Goal: Transaction & Acquisition: Purchase product/service

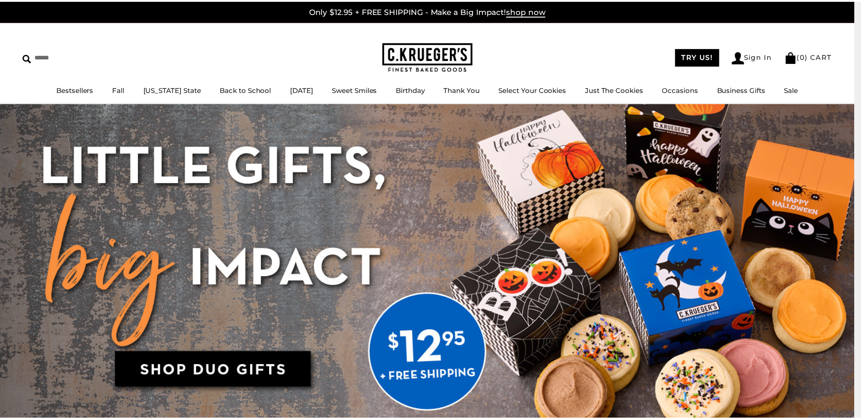
scroll to position [998, 0]
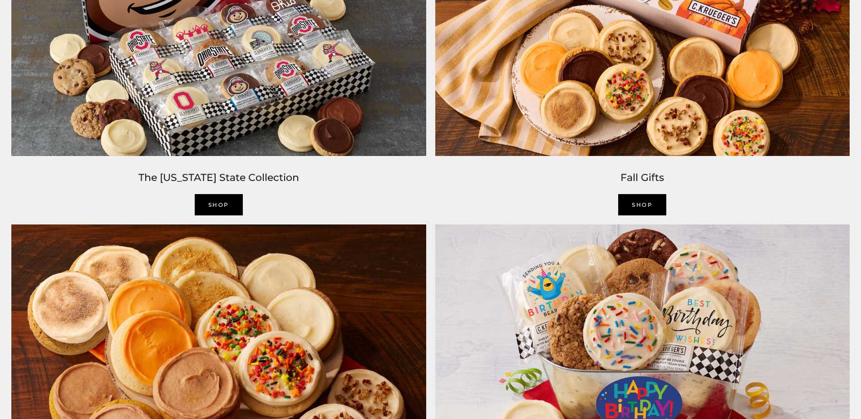
click at [646, 204] on link "SHOP" at bounding box center [642, 204] width 48 height 21
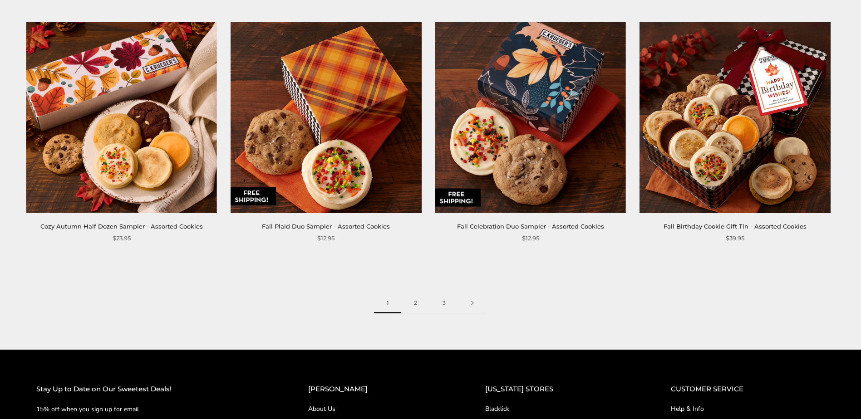
scroll to position [1452, 0]
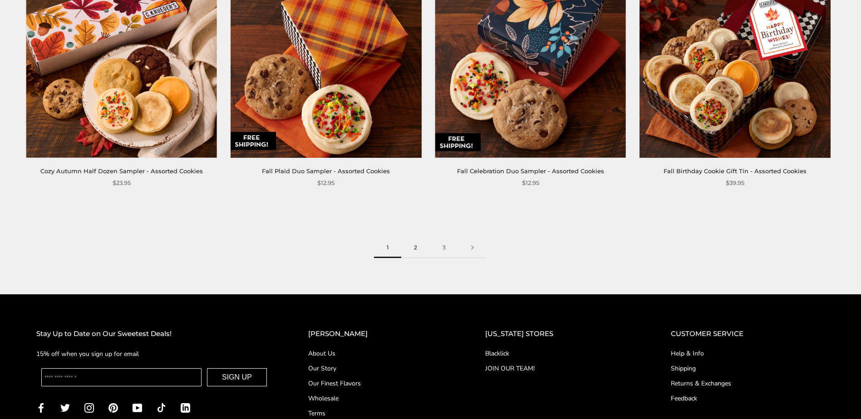
click at [420, 255] on link "2" at bounding box center [415, 248] width 29 height 20
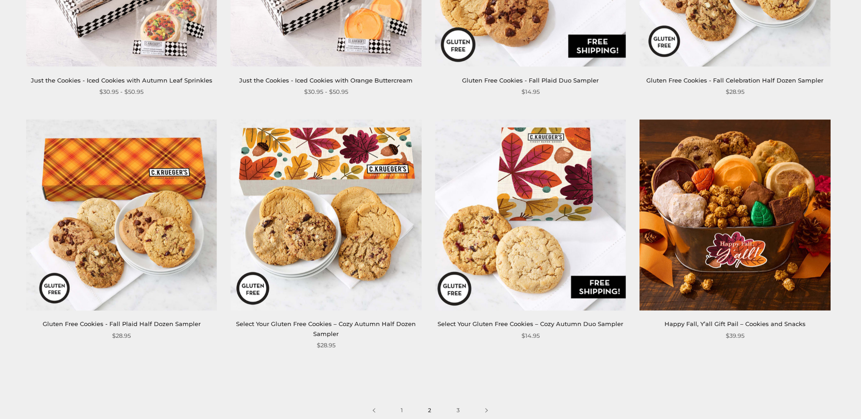
scroll to position [1498, 0]
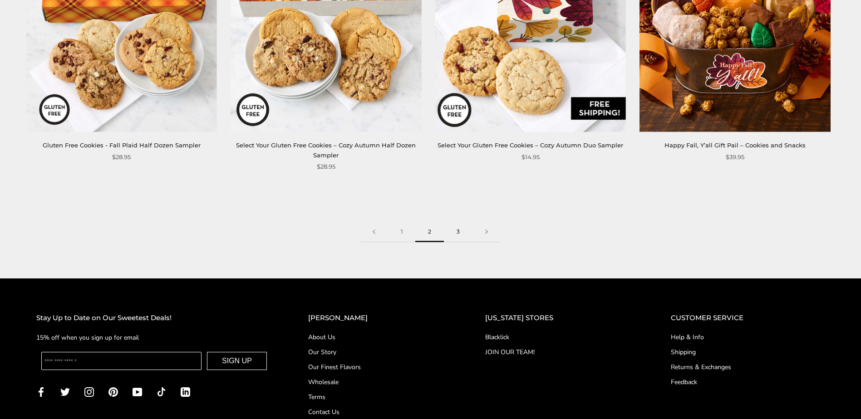
click at [456, 222] on link "3" at bounding box center [458, 232] width 29 height 20
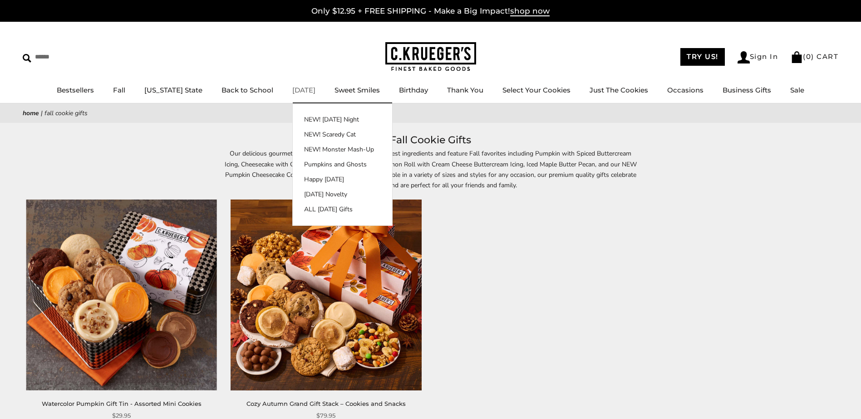
click at [298, 89] on link "[DATE]" at bounding box center [303, 90] width 23 height 9
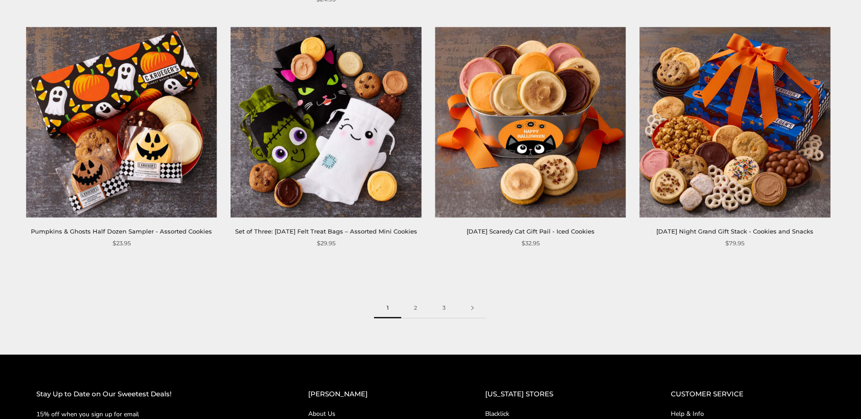
scroll to position [1361, 0]
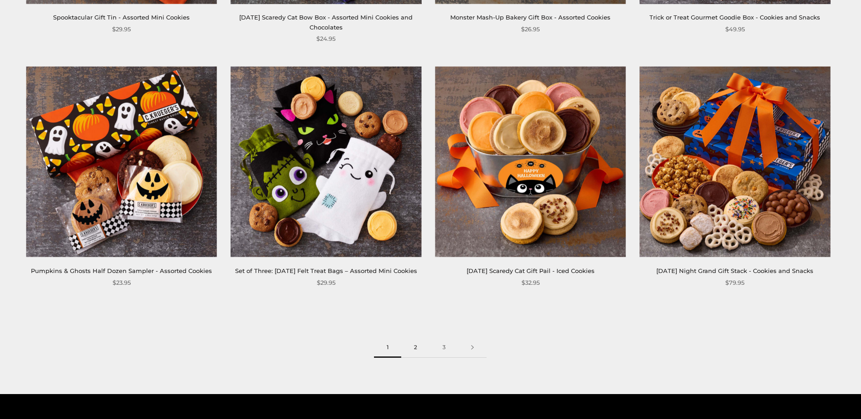
click at [414, 358] on link "2" at bounding box center [415, 348] width 29 height 20
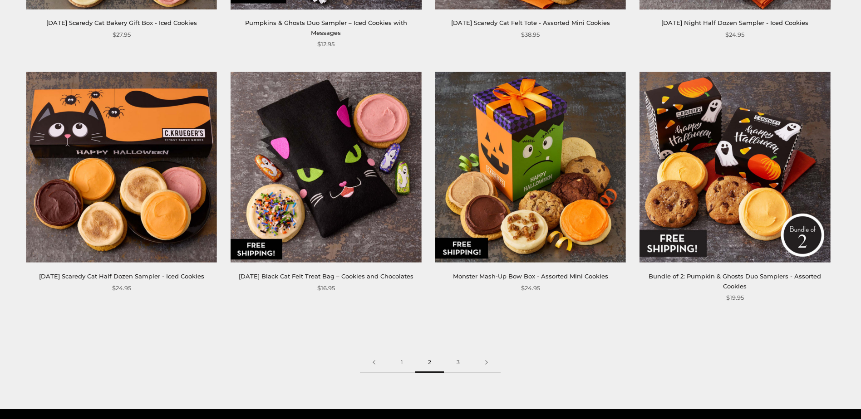
scroll to position [1361, 0]
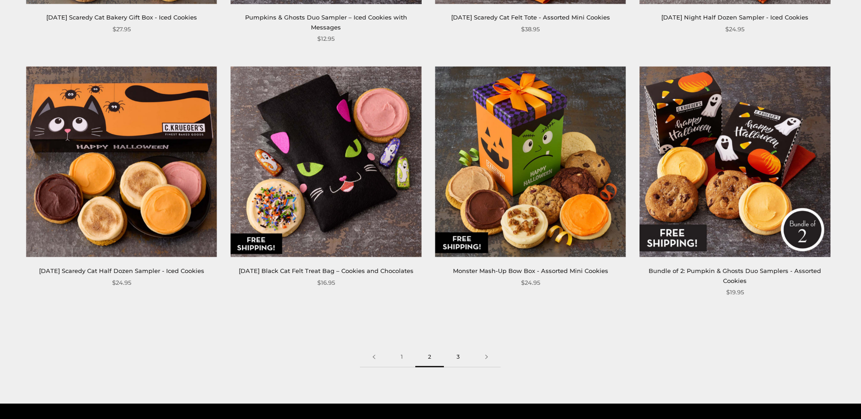
click at [458, 352] on link "3" at bounding box center [458, 357] width 29 height 20
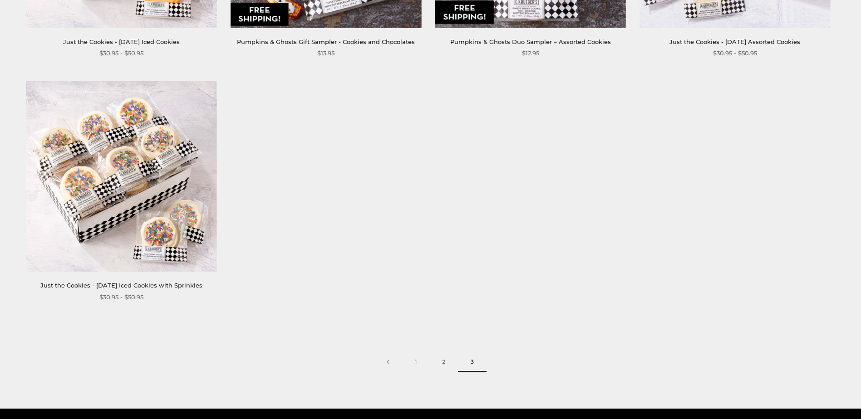
scroll to position [862, 0]
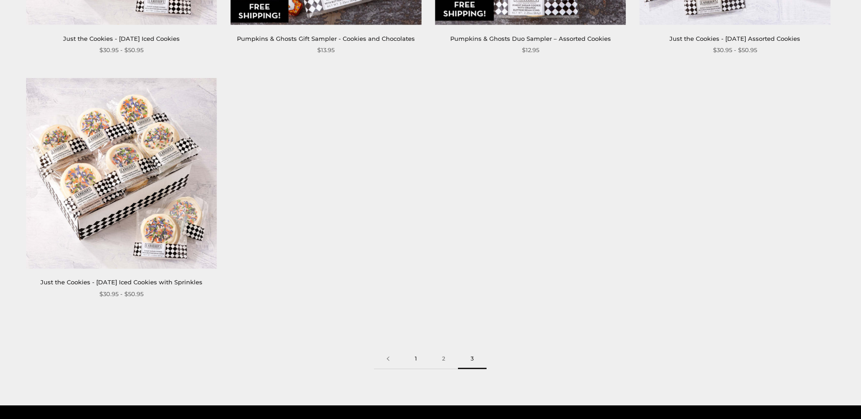
click at [417, 357] on link "1" at bounding box center [415, 359] width 27 height 20
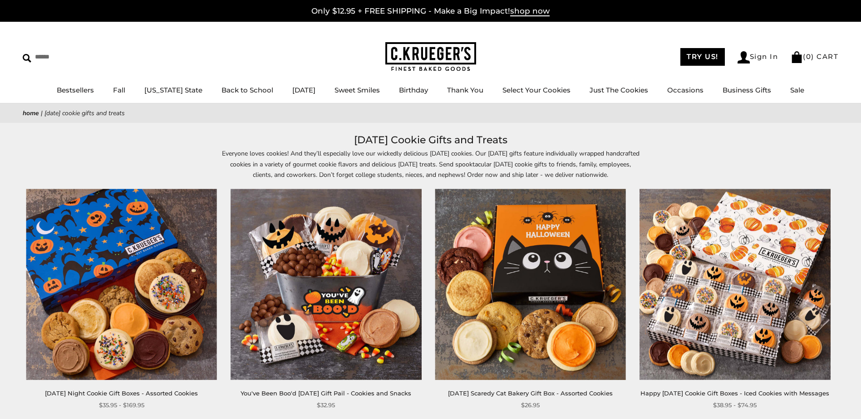
click at [343, 317] on img at bounding box center [326, 284] width 191 height 191
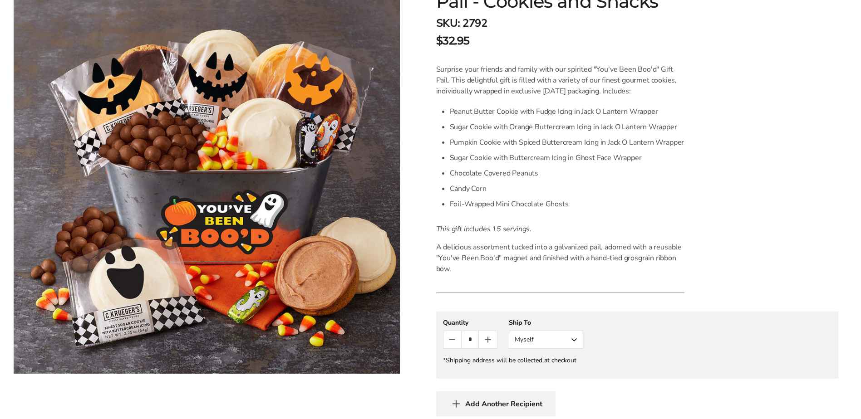
scroll to position [272, 0]
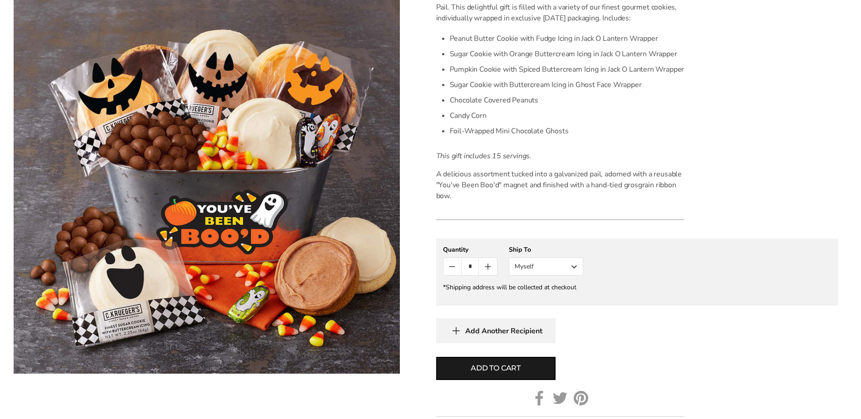
click at [577, 265] on button "Myself" at bounding box center [546, 267] width 74 height 18
click at [555, 301] on button "Other Recipient" at bounding box center [546, 300] width 74 height 16
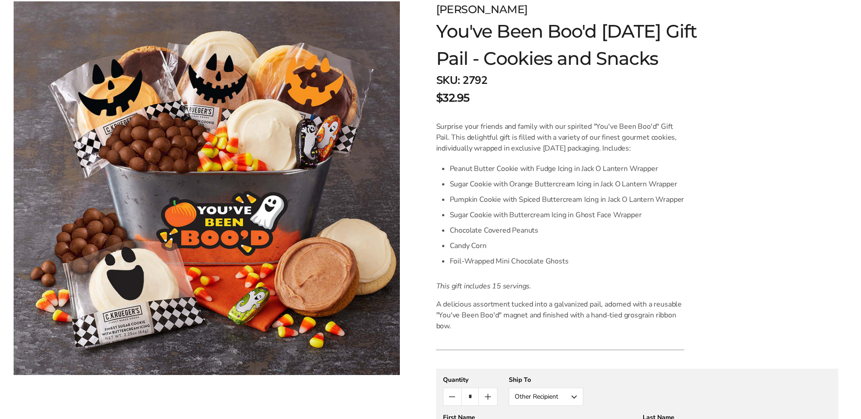
scroll to position [0, 0]
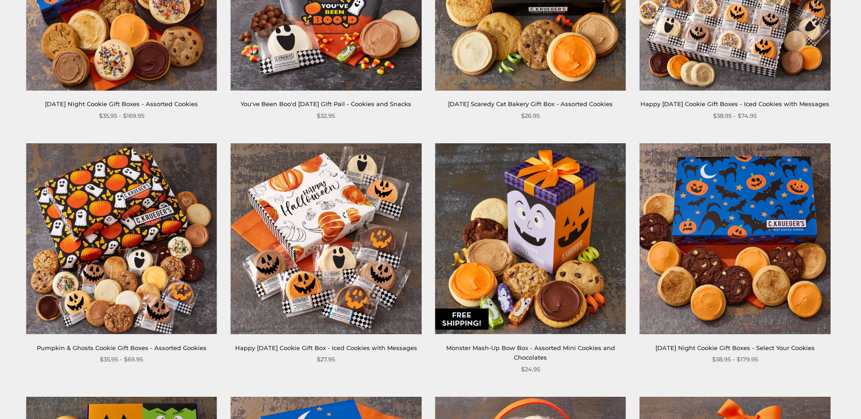
scroll to position [318, 0]
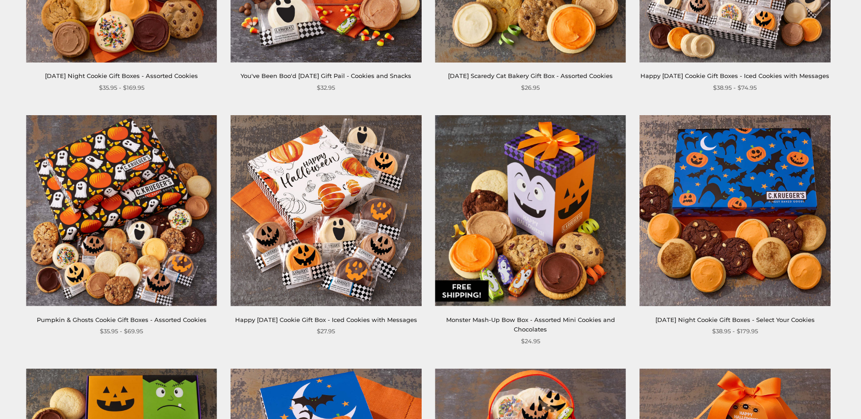
click at [526, 262] on img at bounding box center [530, 210] width 191 height 191
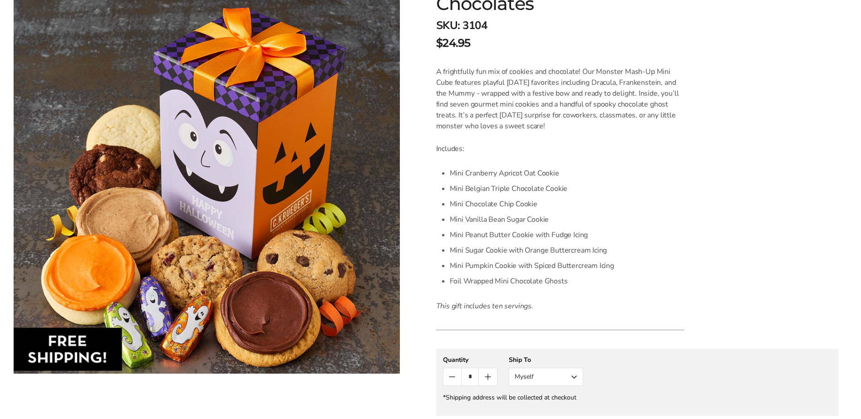
scroll to position [227, 0]
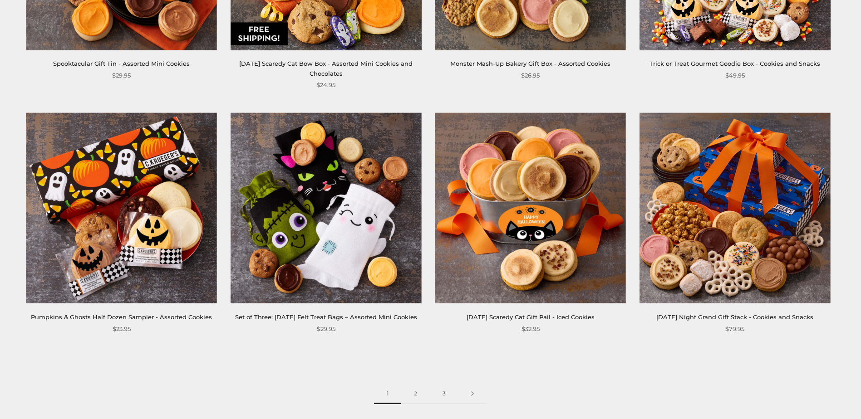
scroll to position [1316, 0]
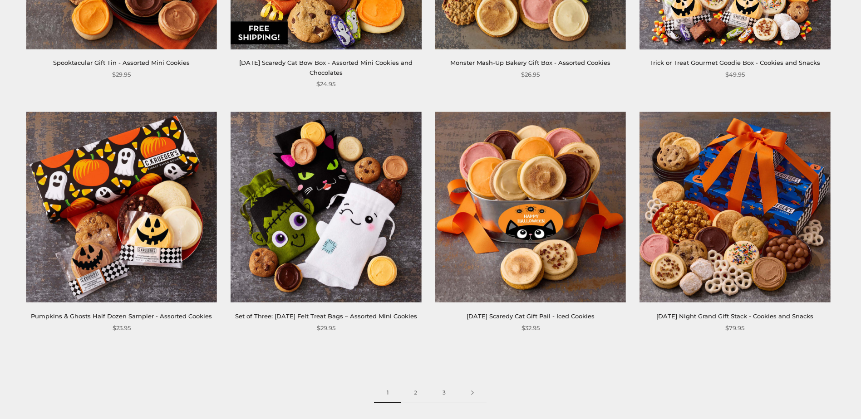
click at [518, 224] on img at bounding box center [530, 207] width 191 height 191
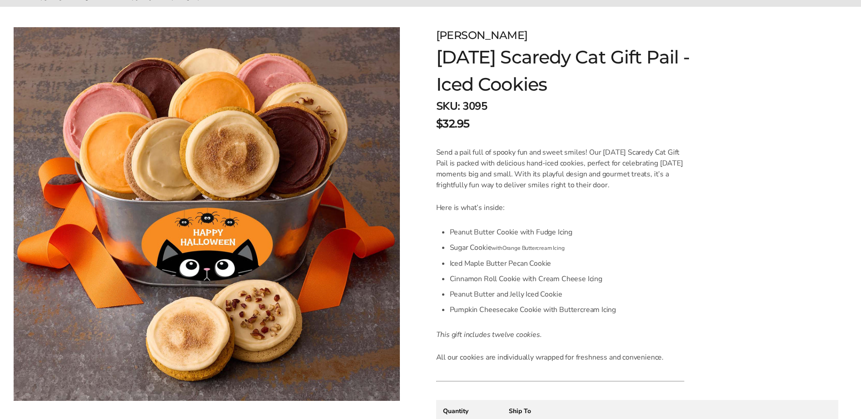
scroll to position [182, 0]
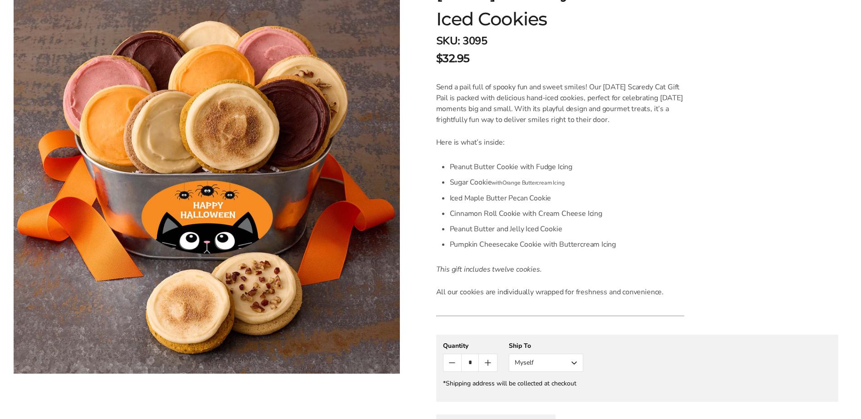
click at [629, 180] on li "Sugar Cookie with Orange Buttercream Icing" at bounding box center [567, 183] width 235 height 16
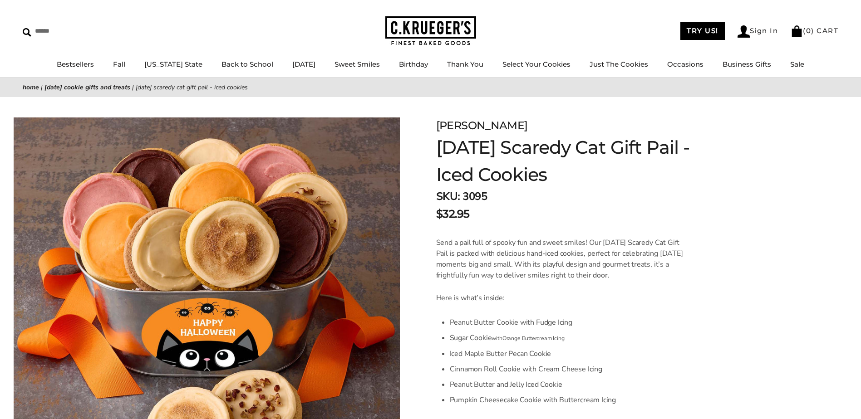
scroll to position [0, 0]
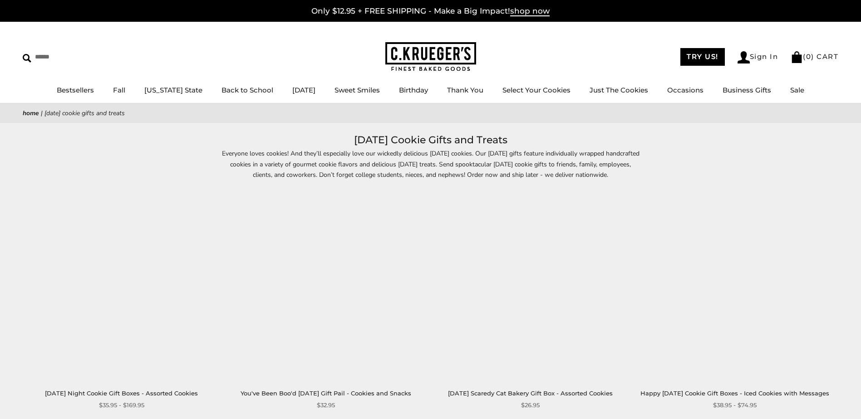
scroll to position [1452, 0]
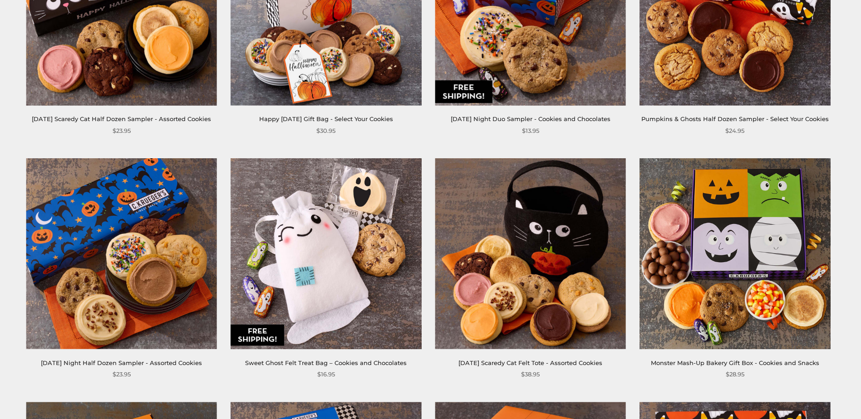
scroll to position [318, 0]
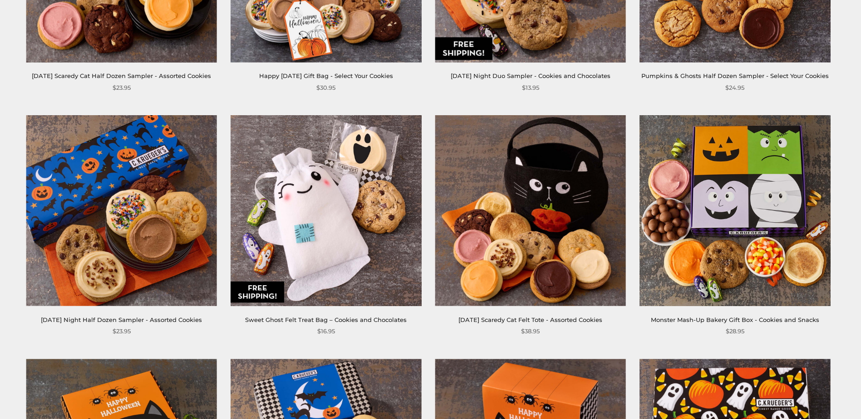
click at [136, 248] on img at bounding box center [121, 210] width 191 height 191
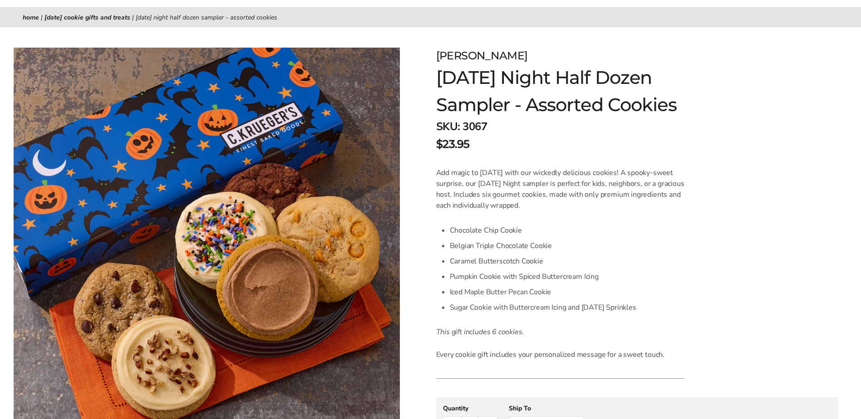
scroll to position [91, 0]
